Goal: Information Seeking & Learning: Learn about a topic

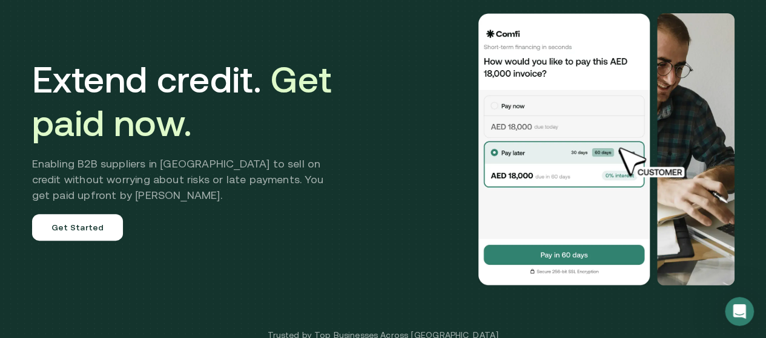
scroll to position [61, 0]
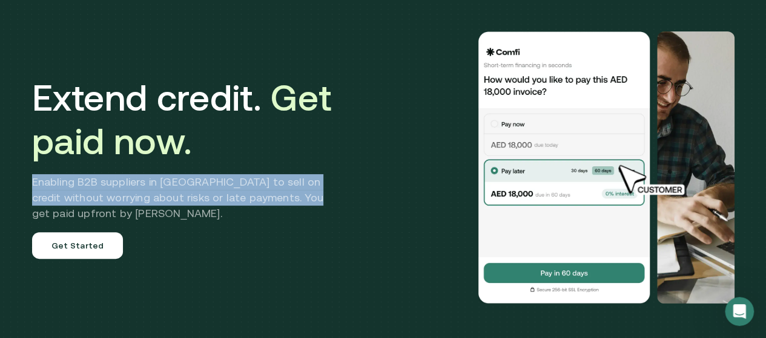
drag, startPoint x: 77, startPoint y: 208, endPoint x: 309, endPoint y: 232, distance: 233.1
click at [309, 222] on h2 "Enabling B2B suppliers in [GEOGRAPHIC_DATA] to sell on credit without worrying …" at bounding box center [186, 197] width 309 height 47
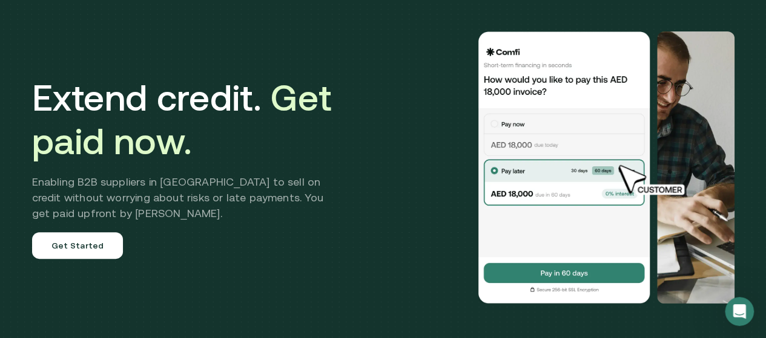
click at [262, 257] on div "Extend credit. Get paid now. Enabling B2B suppliers in [GEOGRAPHIC_DATA] to sel…" at bounding box center [186, 167] width 309 height 183
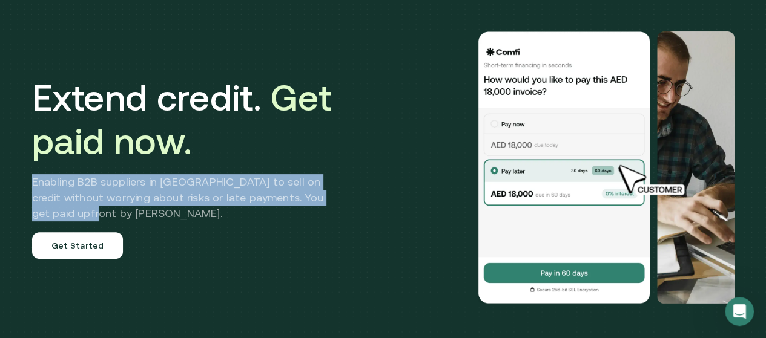
drag, startPoint x: 67, startPoint y: 233, endPoint x: 20, endPoint y: 204, distance: 54.9
click at [20, 204] on div "Extend credit. Get paid now. Enabling B2B suppliers in [GEOGRAPHIC_DATA] to sel…" at bounding box center [383, 175] width 766 height 473
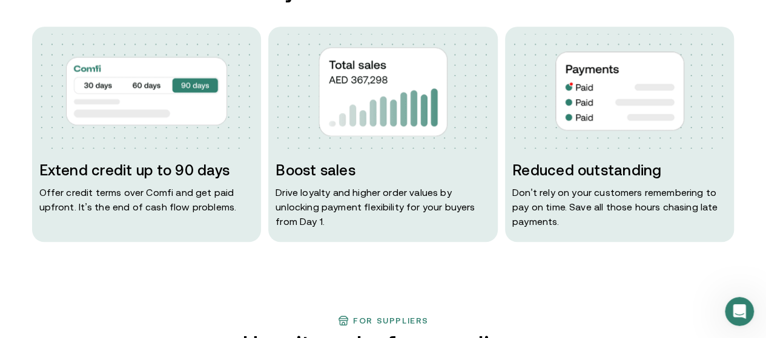
scroll to position [606, 0]
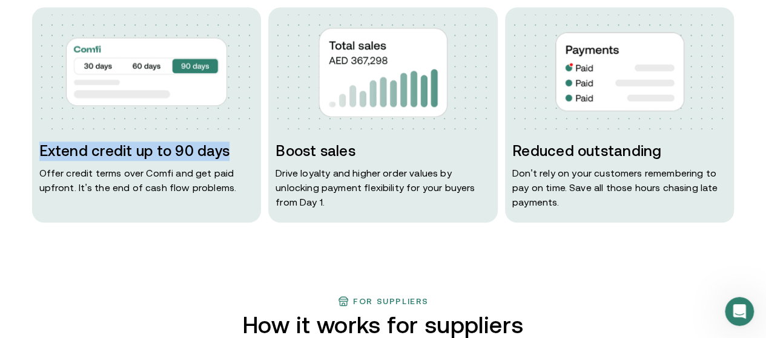
drag, startPoint x: 47, startPoint y: 194, endPoint x: 233, endPoint y: 183, distance: 186.8
click at [233, 161] on h3 "Extend credit up to 90 days" at bounding box center [146, 151] width 215 height 19
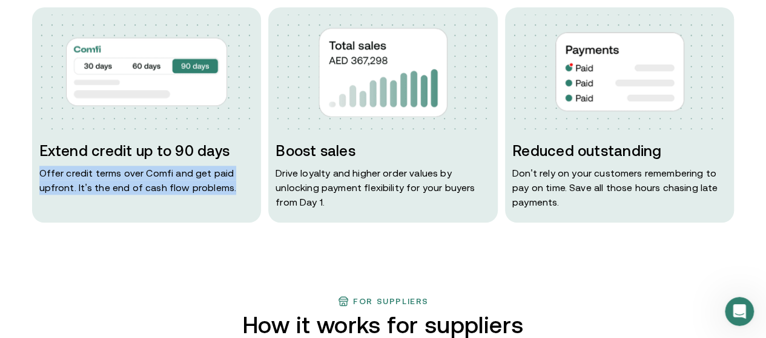
drag, startPoint x: 40, startPoint y: 211, endPoint x: 243, endPoint y: 223, distance: 203.8
click at [243, 223] on div "Extend credit up to 90 days Offer credit terms over Comfi and get paid upfront.…" at bounding box center [146, 115] width 229 height 216
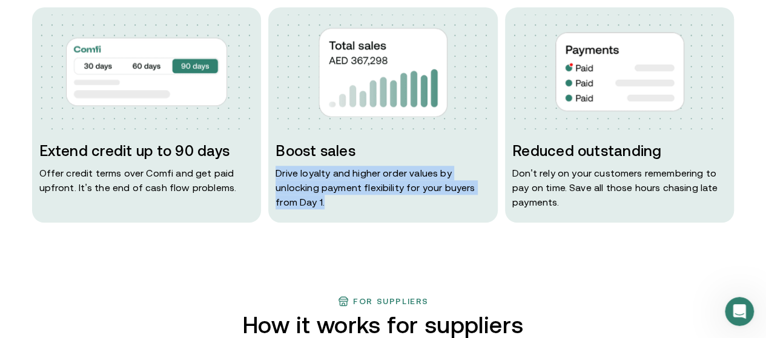
drag, startPoint x: 280, startPoint y: 210, endPoint x: 448, endPoint y: 252, distance: 173.0
click at [445, 223] on div "Boost sales Drive loyalty and higher order values by unlocking payment flexibil…" at bounding box center [382, 115] width 229 height 216
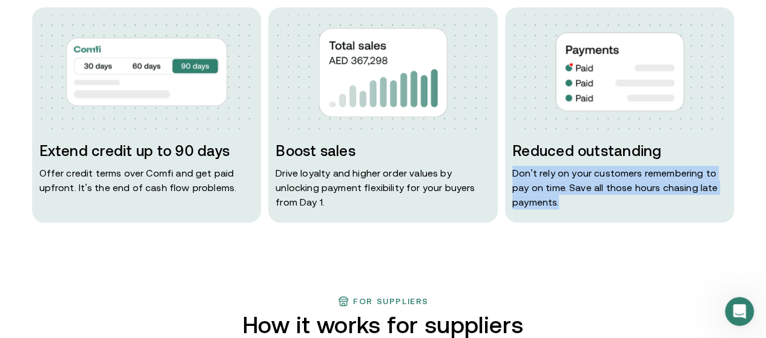
drag, startPoint x: 513, startPoint y: 216, endPoint x: 659, endPoint y: 248, distance: 149.3
click at [659, 223] on div "Reduced outstanding Don ' t rely on your customers remembering to pay on time. …" at bounding box center [619, 115] width 229 height 216
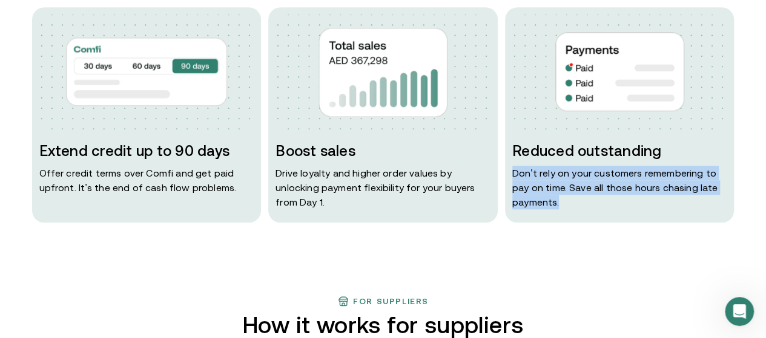
drag, startPoint x: 562, startPoint y: 252, endPoint x: 511, endPoint y: 206, distance: 68.6
click at [511, 206] on div "Reduced outstanding Don ' t rely on your customers remembering to pay on time. …" at bounding box center [619, 115] width 229 height 216
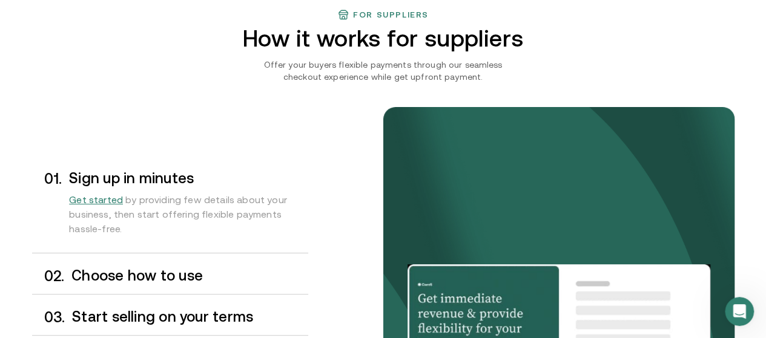
scroll to position [969, 0]
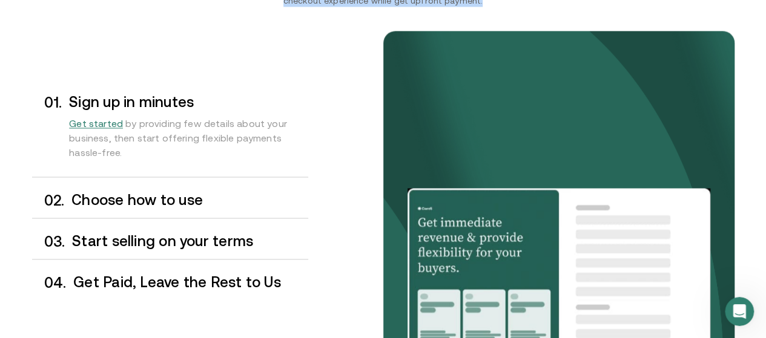
drag, startPoint x: 255, startPoint y: 33, endPoint x: 417, endPoint y: 87, distance: 170.4
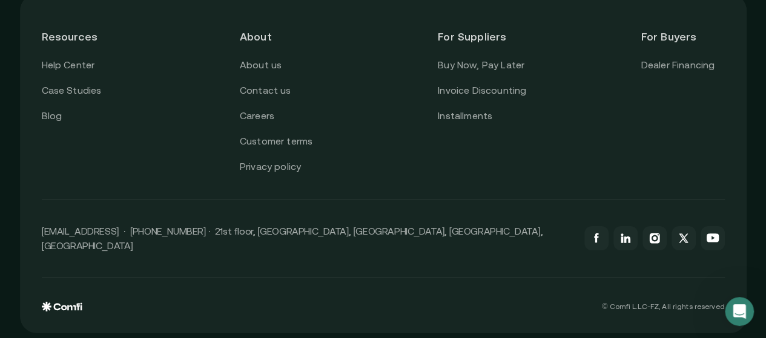
scroll to position [4410, 0]
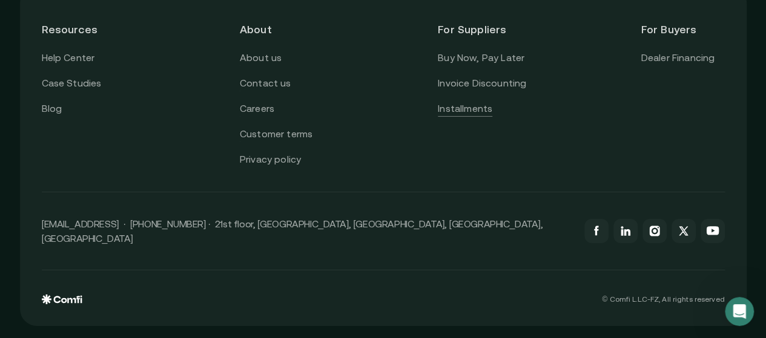
click at [487, 117] on link "Installments" at bounding box center [465, 109] width 54 height 16
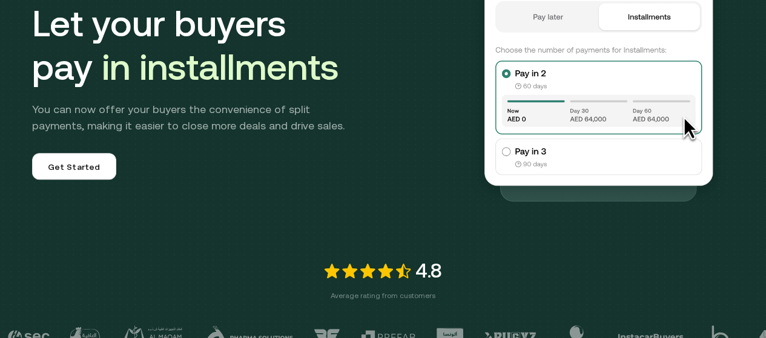
scroll to position [121, 0]
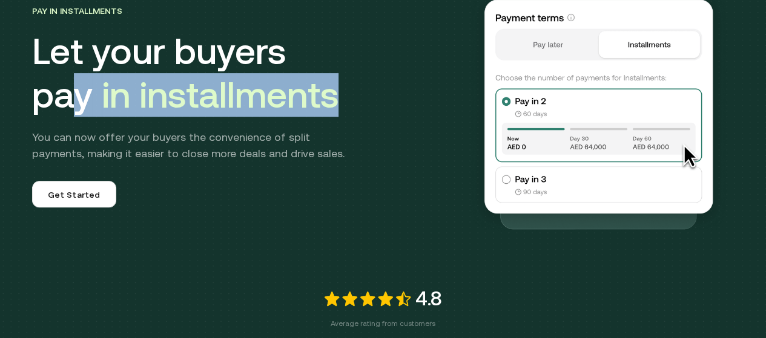
drag, startPoint x: 65, startPoint y: 102, endPoint x: 389, endPoint y: 102, distance: 324.5
click at [389, 102] on h1 "Let your buyers pay in installments" at bounding box center [238, 73] width 412 height 87
